Goal: Check status: Check status

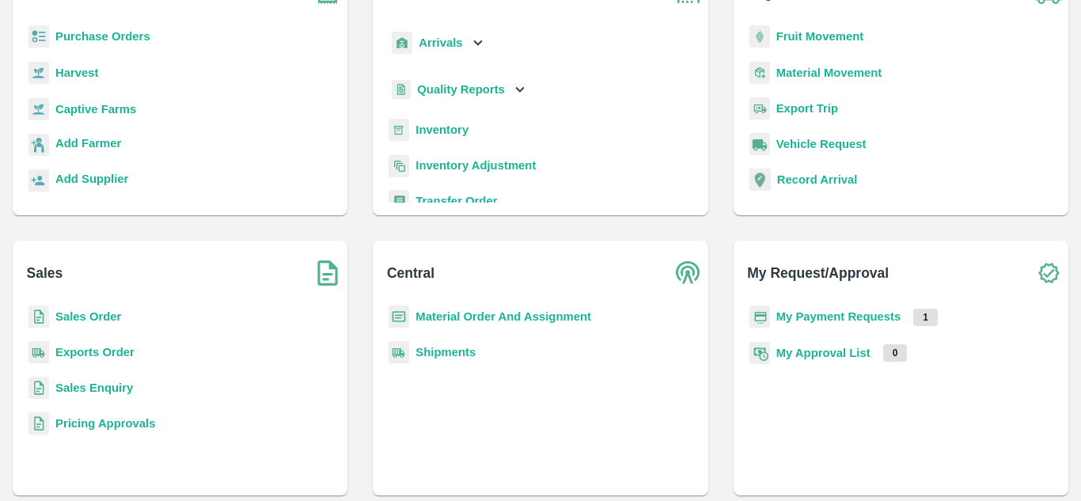
scroll to position [138, 0]
drag, startPoint x: 60, startPoint y: 308, endPoint x: 78, endPoint y: 314, distance: 19.3
click at [78, 314] on p "Sales Order" at bounding box center [88, 315] width 66 height 17
click at [78, 314] on b "Sales Order" at bounding box center [88, 315] width 66 height 13
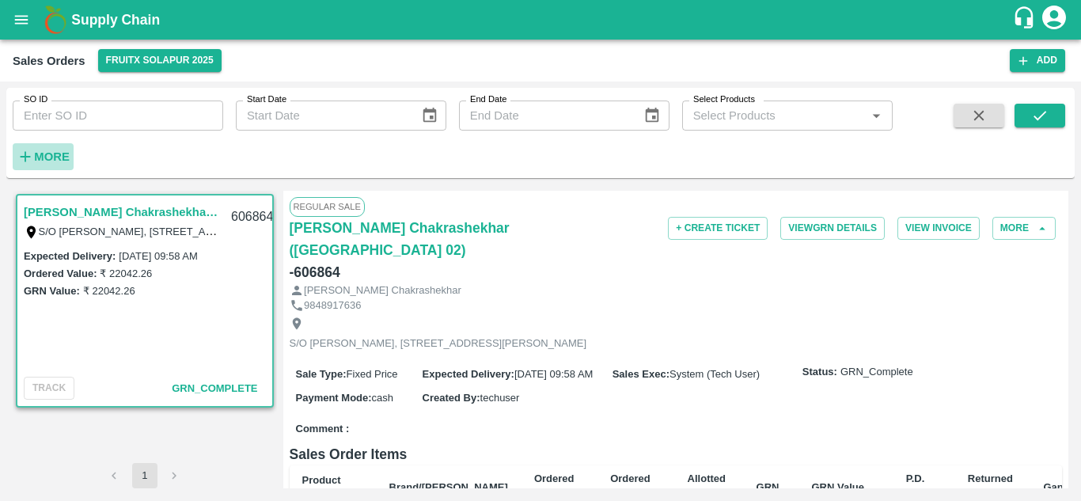
click at [51, 146] on h6 "More" at bounding box center [52, 156] width 36 height 21
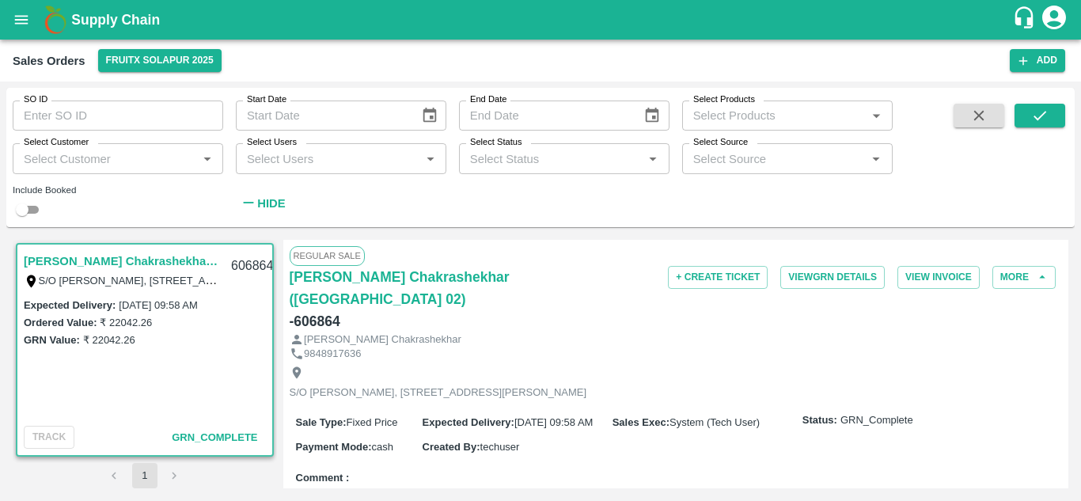
click at [107, 257] on link "[PERSON_NAME] Chakrashekhar ([GEOGRAPHIC_DATA] 02)" at bounding box center [123, 261] width 198 height 21
click at [324, 310] on h6 "- 606864" at bounding box center [315, 321] width 51 height 22
copy h6 "606864"
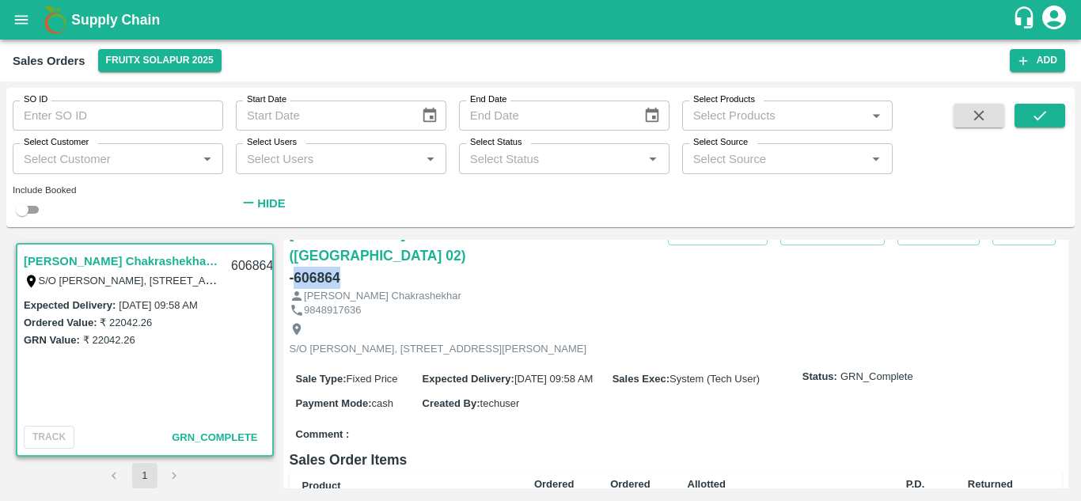
scroll to position [52, 0]
